Goal: Information Seeking & Learning: Learn about a topic

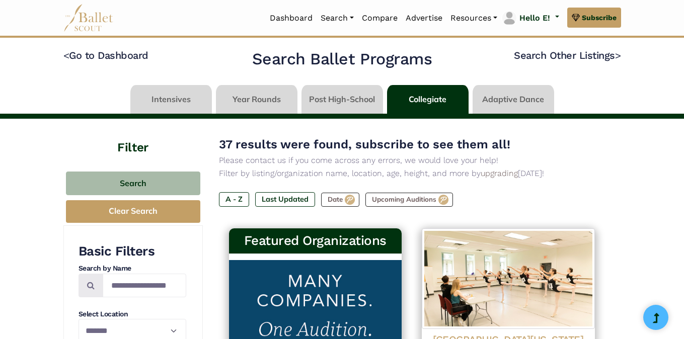
select select "**"
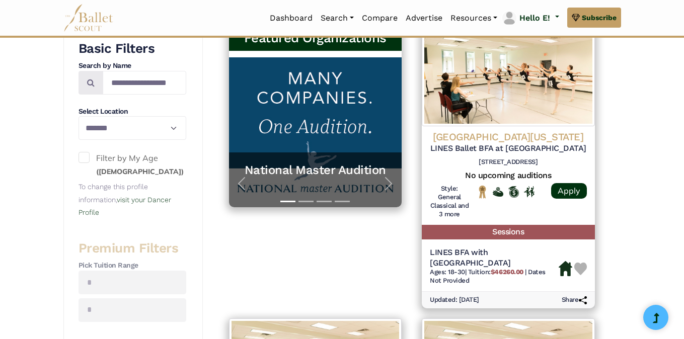
click at [233, 251] on div "Featured Organizations National Master Audition A platform for dancers to furth…" at bounding box center [315, 167] width 193 height 293
click at [261, 281] on div "Featured Organizations National Master Audition A platform for dancers to furth…" at bounding box center [315, 167] width 193 height 293
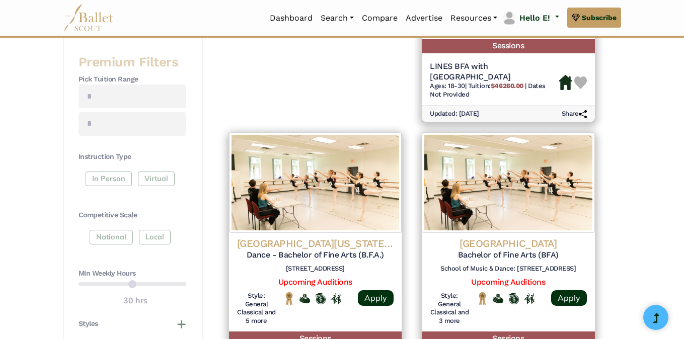
scroll to position [391, 0]
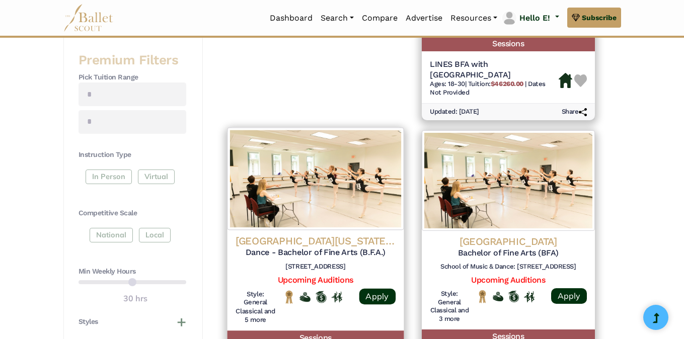
click at [319, 241] on h4 "[GEOGRAPHIC_DATA][US_STATE] [PERSON_NAME] School of Dance" at bounding box center [315, 241] width 160 height 14
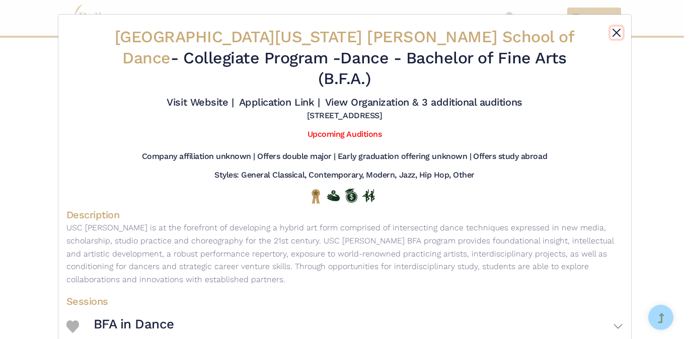
click at [615, 27] on button "Close" at bounding box center [616, 33] width 12 height 12
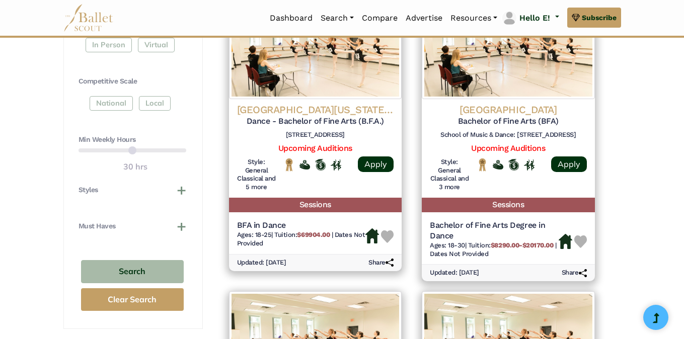
scroll to position [525, 0]
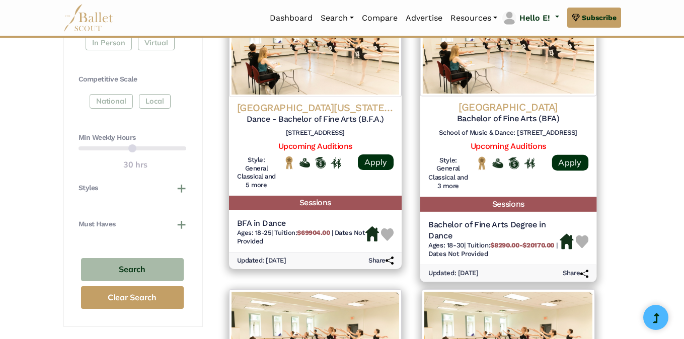
click at [501, 104] on h4 "[GEOGRAPHIC_DATA]" at bounding box center [508, 108] width 160 height 14
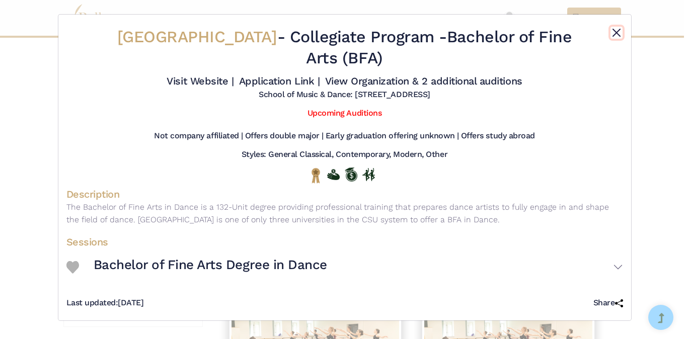
click at [621, 34] on button "Close" at bounding box center [616, 33] width 12 height 12
